Goal: Check status: Check status

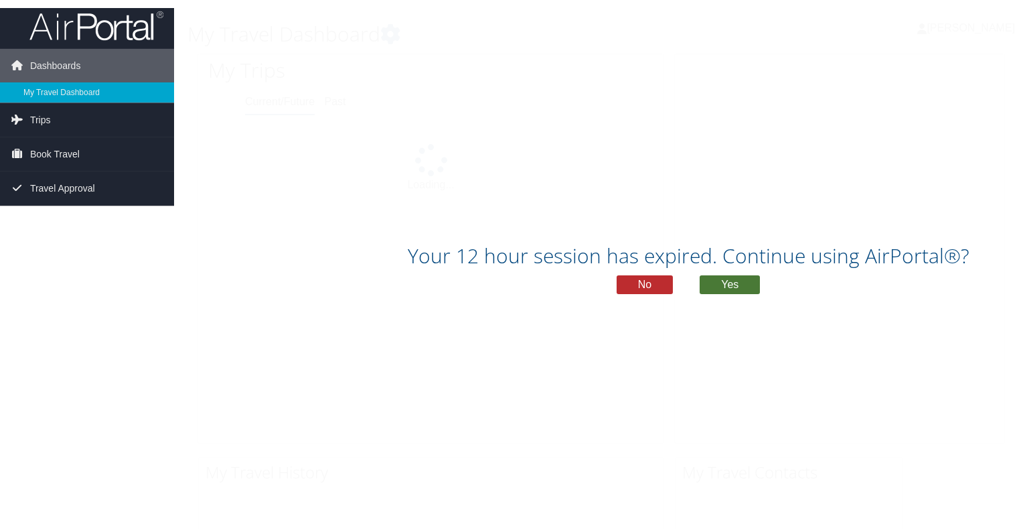
click at [738, 289] on button "Yes" at bounding box center [730, 283] width 60 height 19
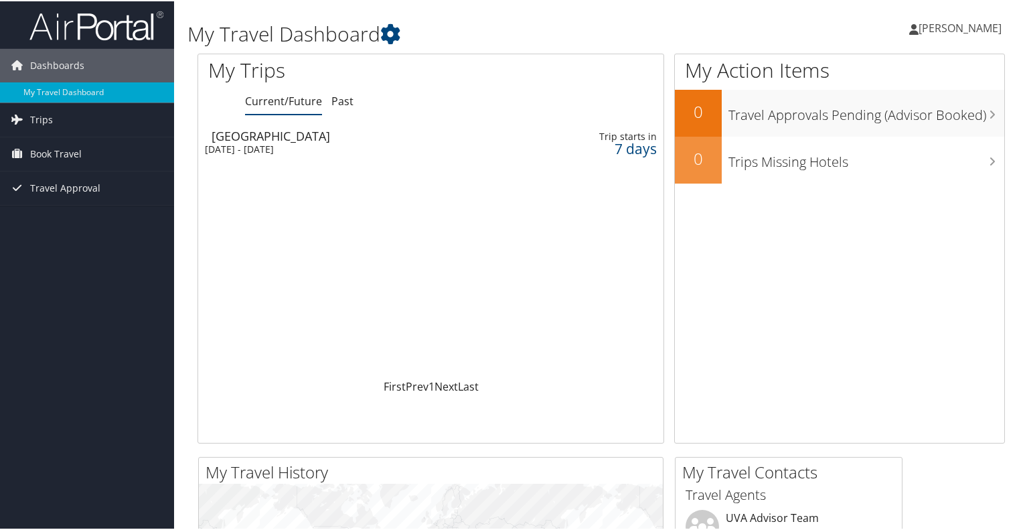
click at [222, 133] on div "[GEOGRAPHIC_DATA]" at bounding box center [358, 135] width 293 height 12
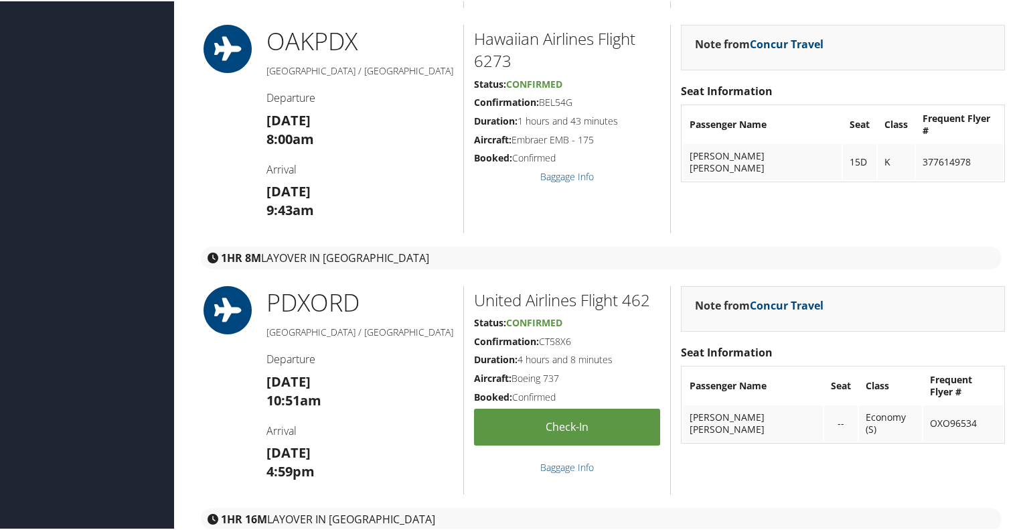
scroll to position [1874, 0]
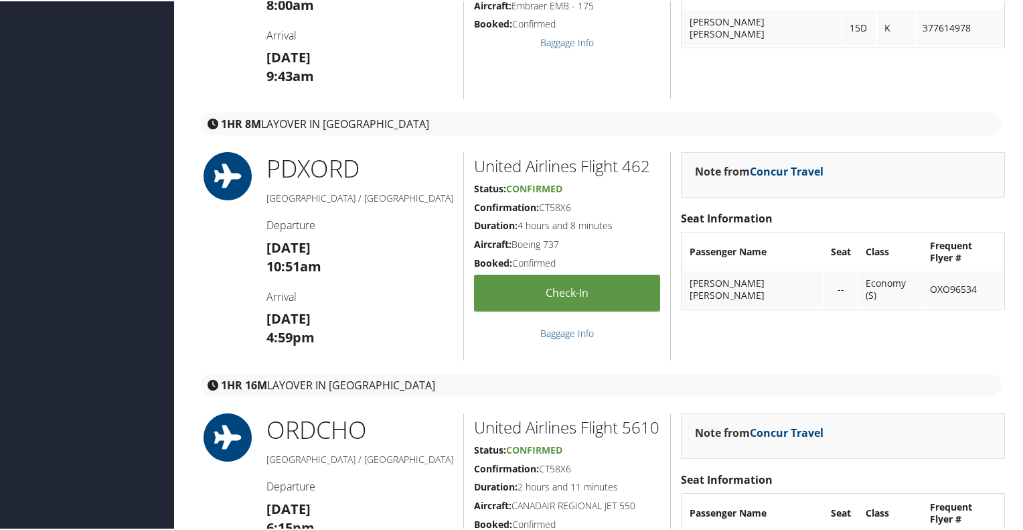
click at [605, 155] on h2 "United Airlines Flight 462" at bounding box center [567, 164] width 186 height 23
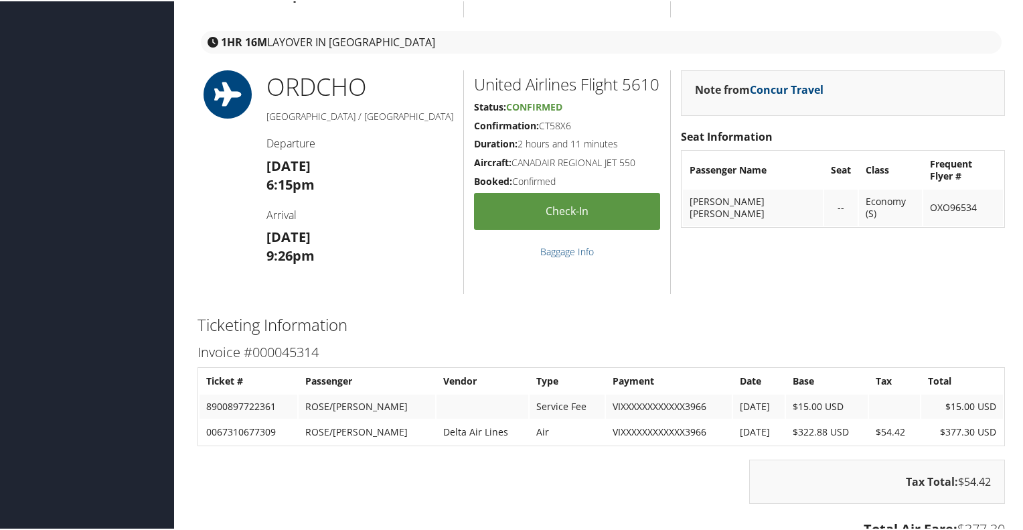
scroll to position [2204, 0]
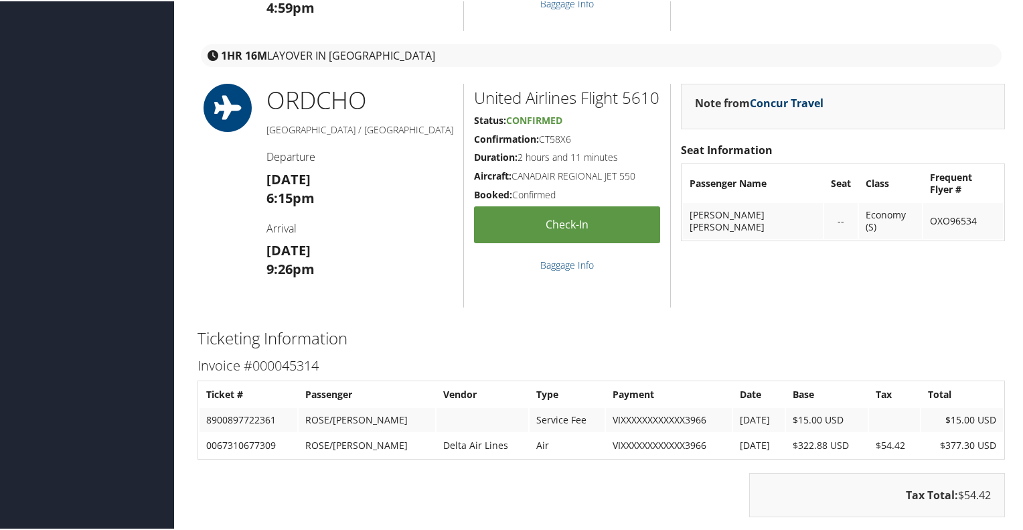
click at [787, 101] on link "Concur Travel" at bounding box center [787, 101] width 74 height 15
click at [743, 343] on h2 "Ticketing Information" at bounding box center [600, 336] width 807 height 23
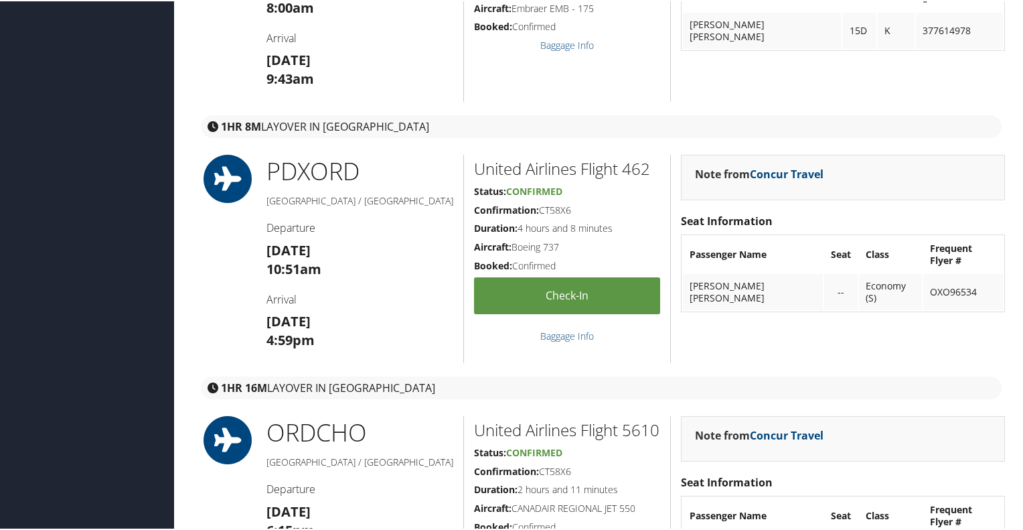
scroll to position [1802, 0]
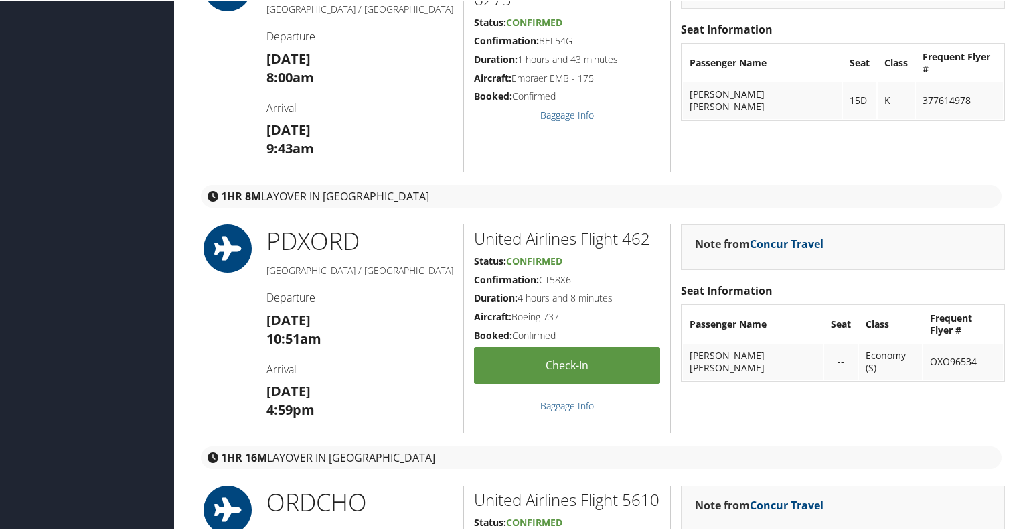
click at [782, 342] on td "RONA LOKELANI ROSE" at bounding box center [753, 360] width 140 height 36
click at [325, 238] on h1 "PDX ORD" at bounding box center [359, 239] width 187 height 33
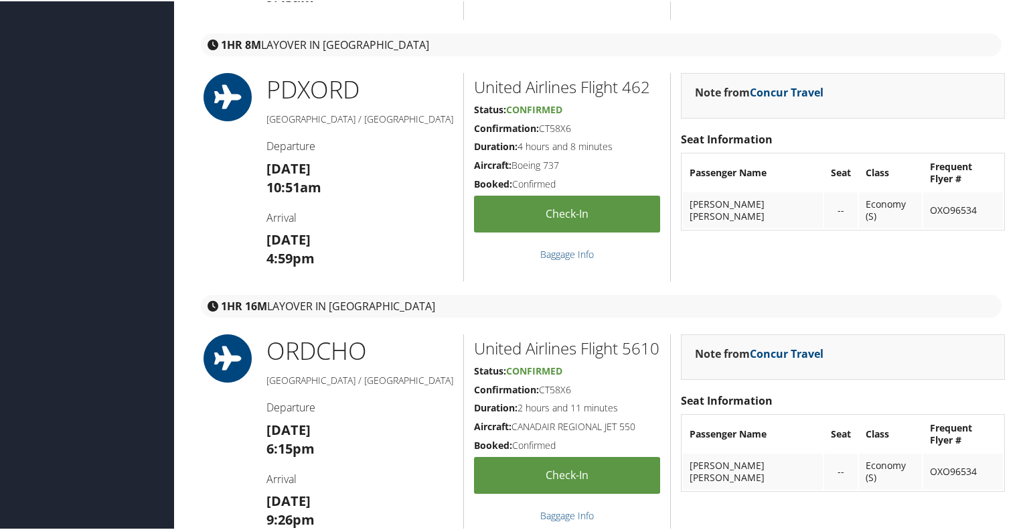
scroll to position [1941, 0]
